Goal: Information Seeking & Learning: Learn about a topic

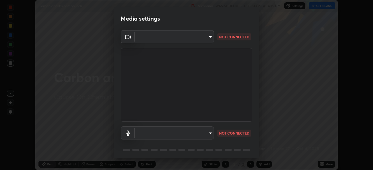
scroll to position [21, 0]
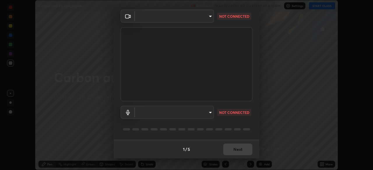
type input "846d0ba8f5080ab81b5b071cdfefeec17a04dc93fe71064fe08a1f5c66129023"
type input "default"
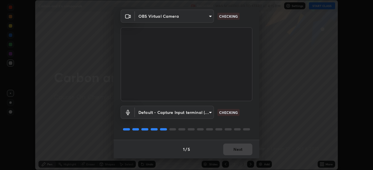
click at [213, 96] on video at bounding box center [187, 64] width 132 height 74
click at [213, 97] on video at bounding box center [187, 64] width 132 height 74
click at [214, 101] on video at bounding box center [187, 64] width 132 height 74
click at [216, 101] on video at bounding box center [187, 64] width 132 height 74
click at [217, 106] on div "Default - Capture Input terminal (Digital Array MIC) (2207:0019) default CHECKI…" at bounding box center [187, 120] width 132 height 39
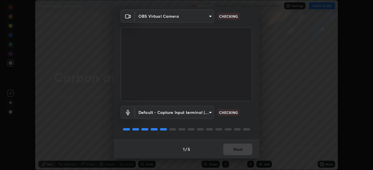
click at [219, 105] on div "Default - Capture Input terminal (Digital Array MIC) (2207:0019) default CHECKI…" at bounding box center [187, 120] width 132 height 39
click at [221, 105] on div "Default - Capture Input terminal (Digital Array MIC) (2207:0019) default CHECKI…" at bounding box center [187, 120] width 132 height 39
click at [223, 105] on div "Default - Capture Input terminal (Digital Array MIC) (2207:0019) default CHECKI…" at bounding box center [187, 120] width 132 height 39
click at [223, 107] on div "Default - Capture Input terminal (Digital Array MIC) (2207:0019) default CHECKI…" at bounding box center [187, 112] width 132 height 13
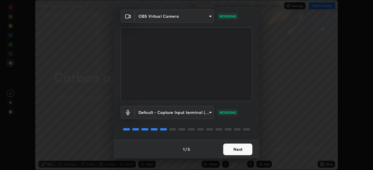
click at [248, 115] on div "Default - Capture Input terminal (Digital Array MIC) (2207:0019) default WORKING" at bounding box center [187, 112] width 132 height 13
click at [237, 147] on button "Next" at bounding box center [237, 150] width 29 height 12
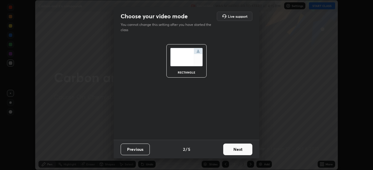
scroll to position [0, 0]
click at [236, 149] on button "Next" at bounding box center [237, 150] width 29 height 12
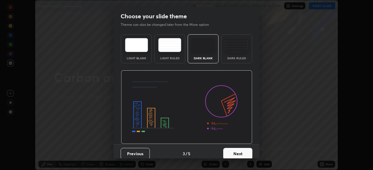
click at [235, 152] on button "Next" at bounding box center [237, 154] width 29 height 12
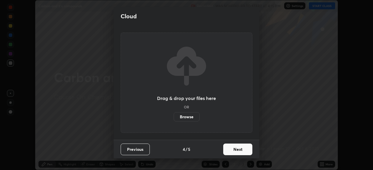
click at [233, 149] on button "Next" at bounding box center [237, 150] width 29 height 12
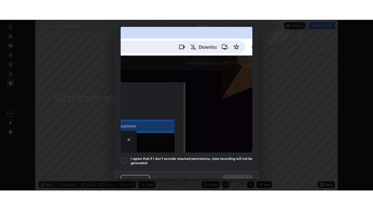
scroll to position [140, 0]
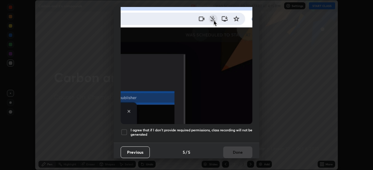
click at [187, 128] on h5 "I agree that if I don't provide required permissions, class recording will not …" at bounding box center [191, 132] width 122 height 9
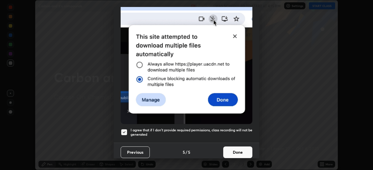
click at [233, 150] on button "Done" at bounding box center [237, 153] width 29 height 12
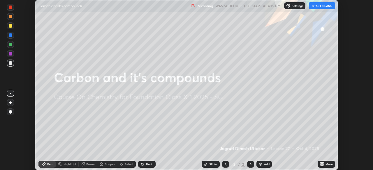
click at [317, 5] on button "START CLASS" at bounding box center [322, 5] width 26 height 7
click at [323, 162] on div "More" at bounding box center [325, 164] width 17 height 7
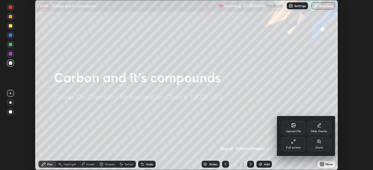
click at [296, 144] on div "Full screen" at bounding box center [293, 144] width 23 height 14
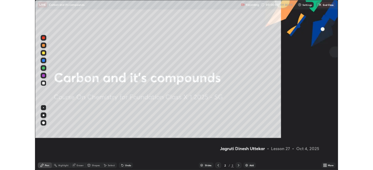
scroll to position [210, 373]
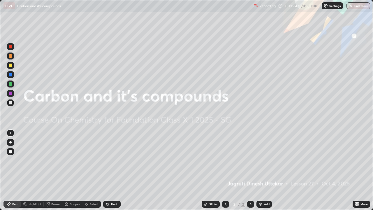
click at [262, 170] on img at bounding box center [260, 204] width 5 height 5
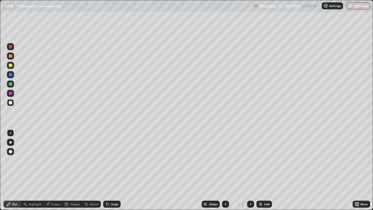
click at [356, 170] on icon at bounding box center [355, 202] width 1 height 1
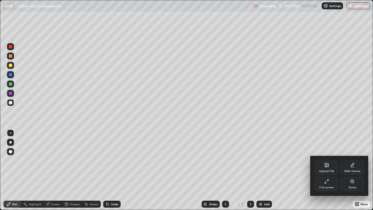
click at [331, 170] on div "Full screen" at bounding box center [326, 184] width 23 height 14
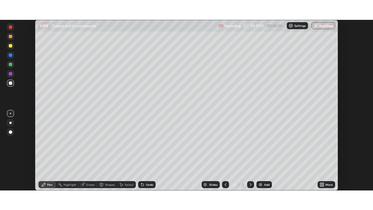
scroll to position [28957, 28754]
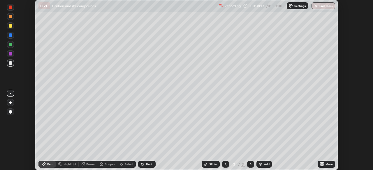
click at [323, 165] on icon at bounding box center [322, 165] width 1 height 1
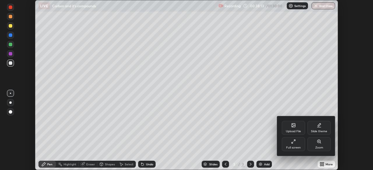
click at [294, 147] on div "Full screen" at bounding box center [293, 148] width 15 height 3
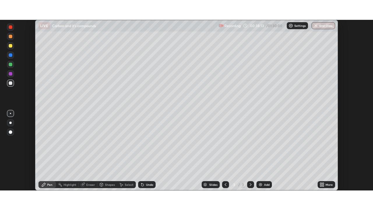
scroll to position [210, 373]
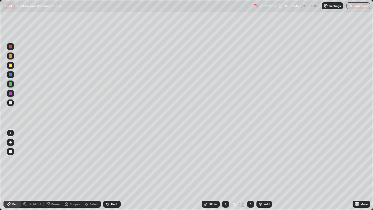
click at [117, 170] on div "Undo" at bounding box center [114, 203] width 7 height 3
click at [117, 170] on div "Undo" at bounding box center [111, 203] width 17 height 7
click at [117, 170] on div "Undo" at bounding box center [114, 203] width 7 height 3
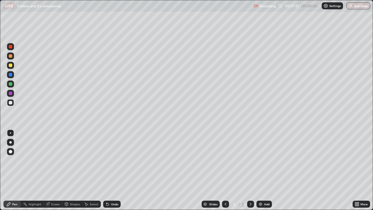
click at [113, 170] on div "Undo" at bounding box center [111, 203] width 17 height 7
click at [114, 170] on div "Undo" at bounding box center [111, 203] width 17 height 7
click at [260, 170] on div "Add" at bounding box center [263, 203] width 15 height 7
click at [112, 170] on div "Undo" at bounding box center [111, 203] width 17 height 7
click at [12, 66] on div at bounding box center [10, 64] width 3 height 3
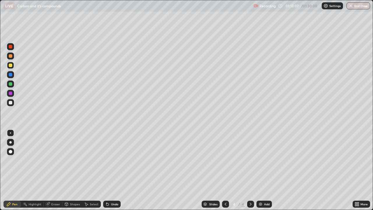
click at [112, 170] on div "Undo" at bounding box center [114, 203] width 7 height 3
click at [11, 100] on div at bounding box center [10, 102] width 7 height 7
click at [112, 170] on div "Undo" at bounding box center [114, 203] width 7 height 3
click at [111, 170] on div "Undo" at bounding box center [114, 203] width 7 height 3
click at [113, 170] on div "Undo" at bounding box center [114, 203] width 7 height 3
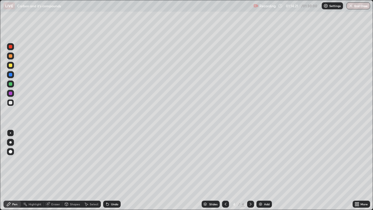
click at [112, 170] on div "Undo" at bounding box center [111, 203] width 17 height 7
click at [112, 170] on div "Undo" at bounding box center [114, 203] width 7 height 3
click at [113, 170] on div "Undo" at bounding box center [114, 203] width 7 height 3
click at [109, 170] on icon at bounding box center [107, 204] width 5 height 5
click at [114, 170] on div "Undo" at bounding box center [114, 203] width 7 height 3
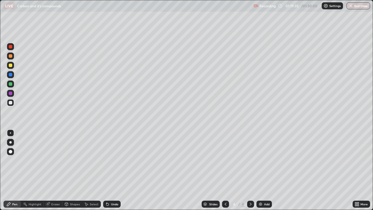
click at [112, 170] on div "Undo" at bounding box center [111, 203] width 17 height 7
click at [109, 170] on div "Undo" at bounding box center [111, 203] width 17 height 7
click at [110, 170] on div "Undo" at bounding box center [111, 203] width 17 height 7
click at [10, 66] on div at bounding box center [10, 64] width 3 height 3
click at [112, 170] on div "Undo" at bounding box center [114, 203] width 7 height 3
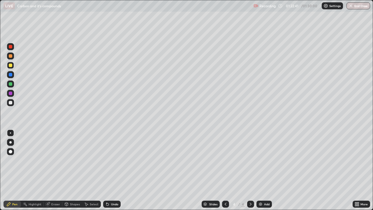
click at [112, 170] on div "Undo" at bounding box center [114, 203] width 7 height 3
click at [113, 170] on div "Undo" at bounding box center [114, 203] width 7 height 3
click at [264, 170] on div "Add" at bounding box center [267, 203] width 6 height 3
click at [12, 94] on div at bounding box center [10, 92] width 3 height 3
click at [116, 170] on div "Undo" at bounding box center [114, 203] width 7 height 3
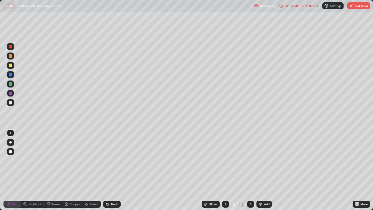
click at [113, 170] on div "Undo" at bounding box center [111, 203] width 17 height 7
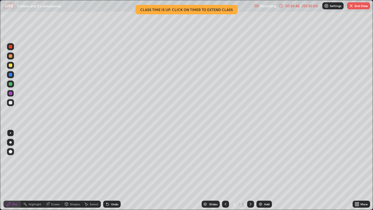
click at [225, 170] on icon at bounding box center [225, 204] width 5 height 5
click at [358, 5] on button "End Class" at bounding box center [358, 5] width 23 height 7
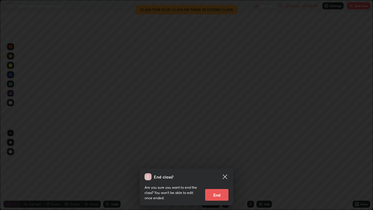
click at [221, 170] on button "End" at bounding box center [216, 195] width 23 height 12
